Goal: Task Accomplishment & Management: Manage account settings

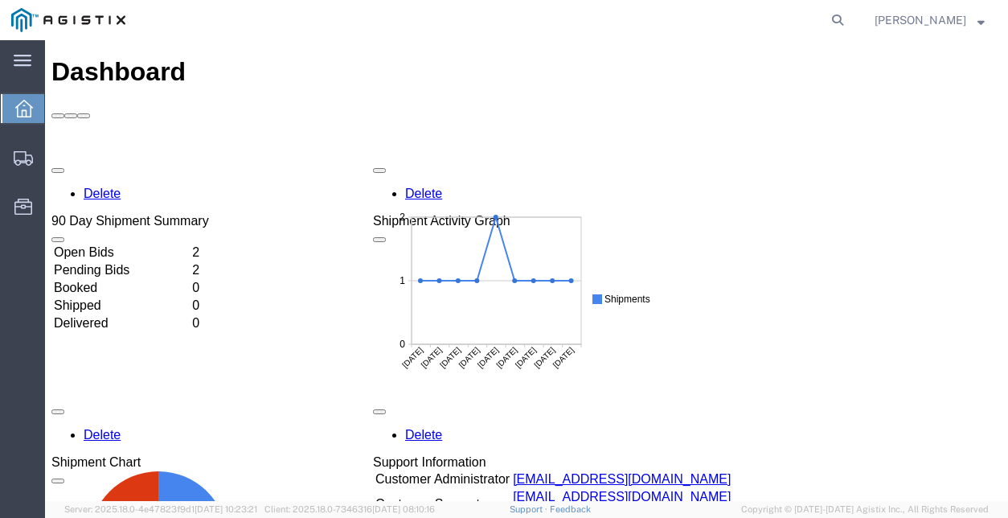
click at [119, 262] on td "Pending Bids" at bounding box center [121, 270] width 137 height 16
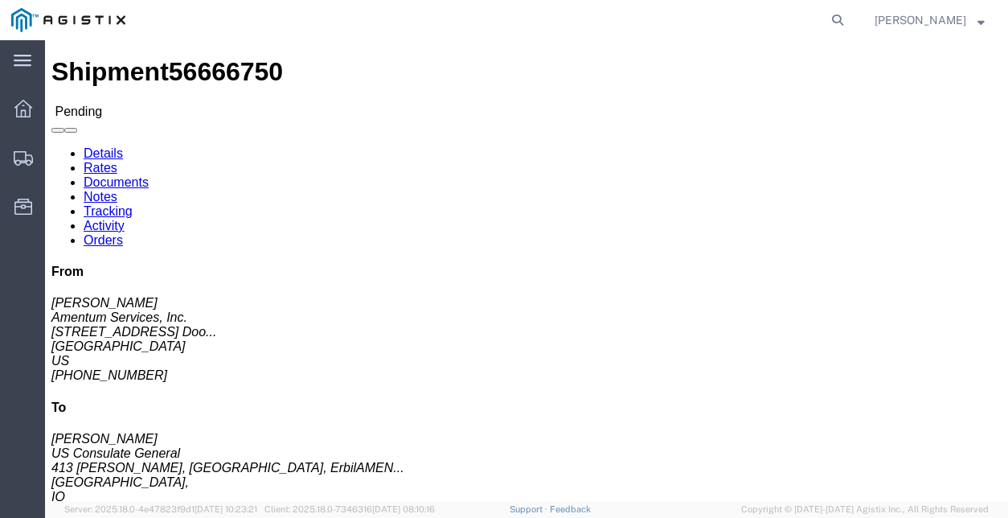
click link "Rates"
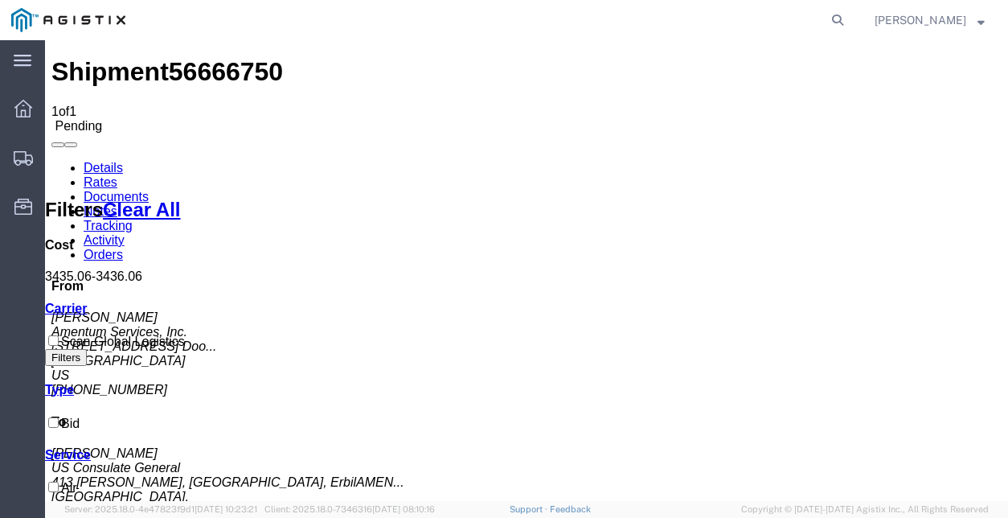
click at [149, 190] on link "Documents" at bounding box center [116, 197] width 65 height 14
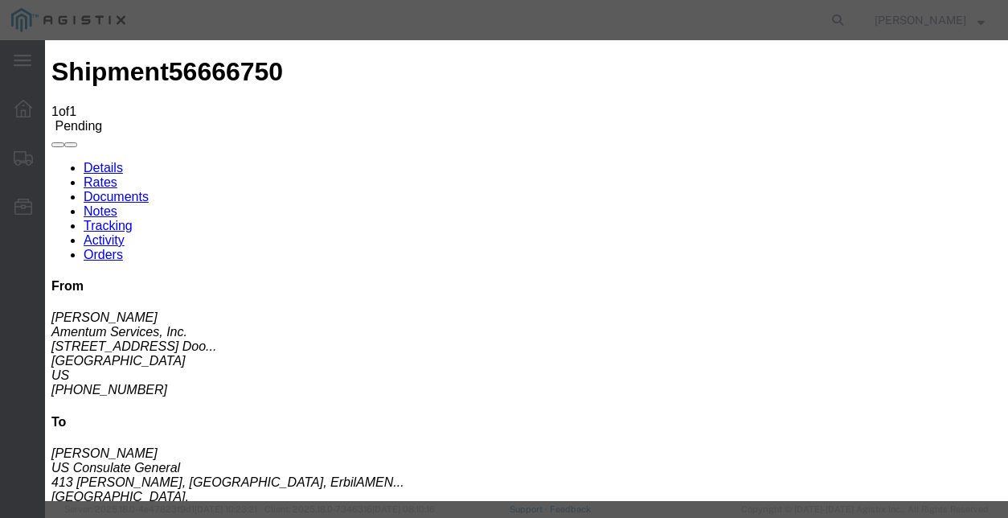
type input "C:\fakepath\RateQuoteORF950825-057.PDF"
type input "Formal Quote"
type input "Quote"
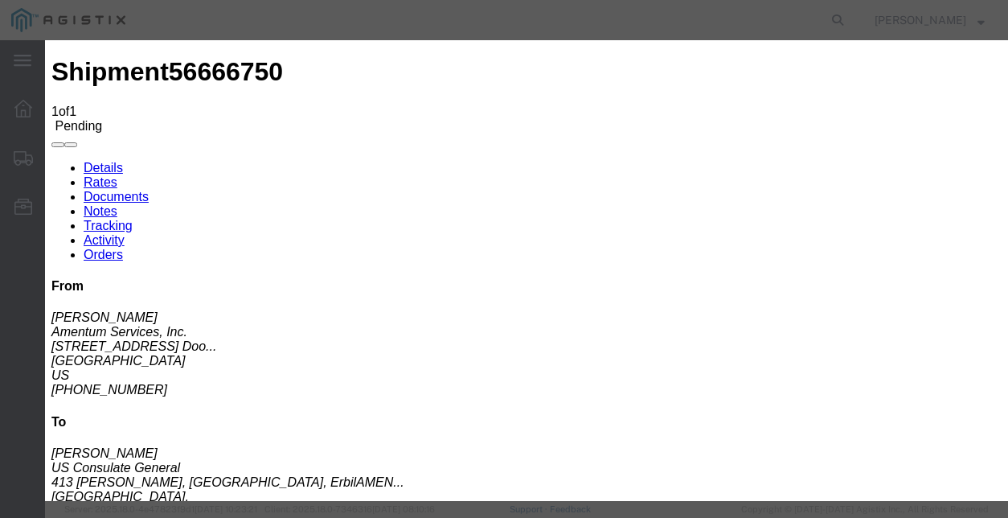
select select "OTHER"
select select
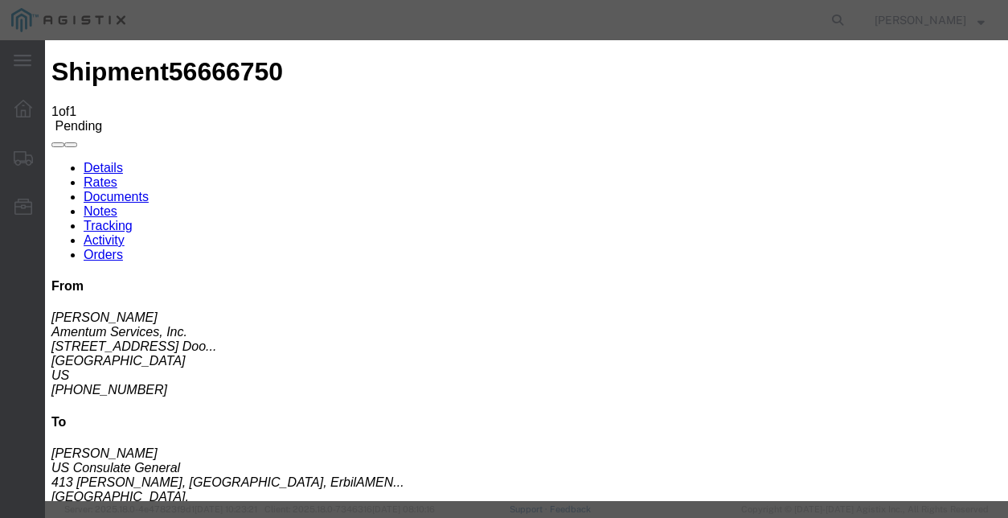
select select
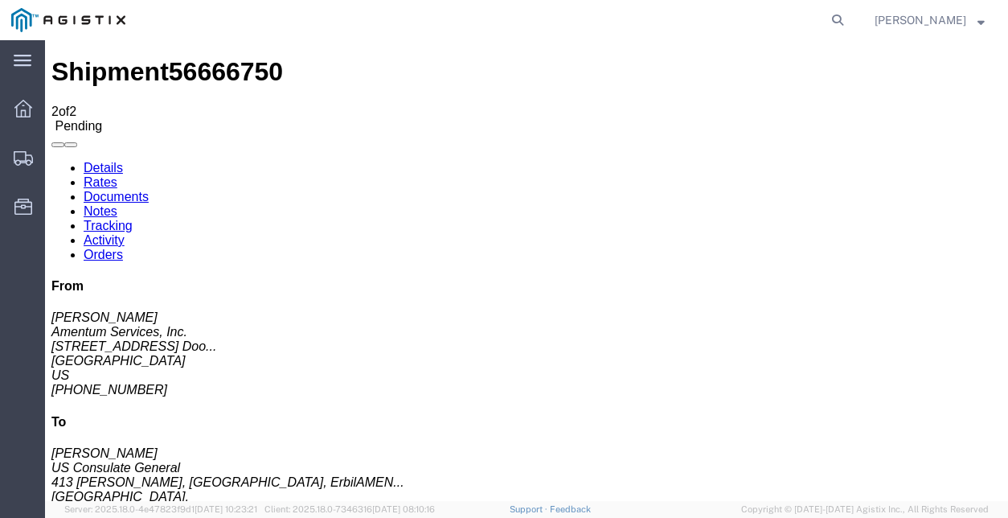
click at [27, 102] on icon at bounding box center [23, 109] width 18 height 18
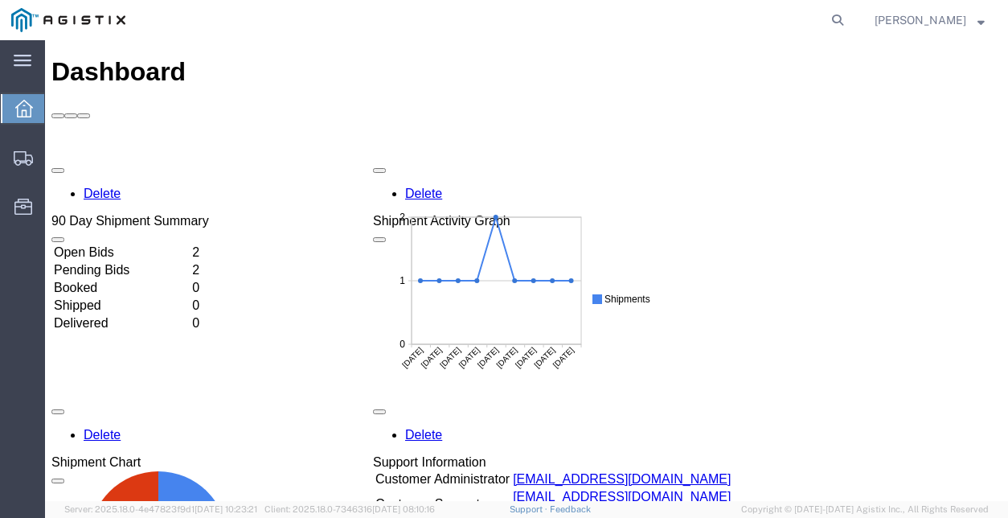
click at [133, 262] on td "Pending Bids" at bounding box center [121, 270] width 137 height 16
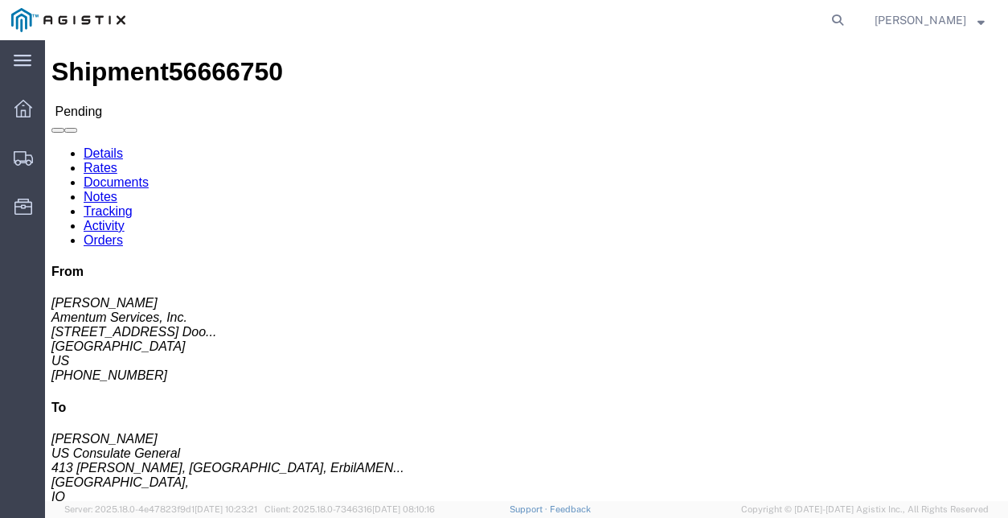
click link "Documents"
